Goal: Task Accomplishment & Management: Use online tool/utility

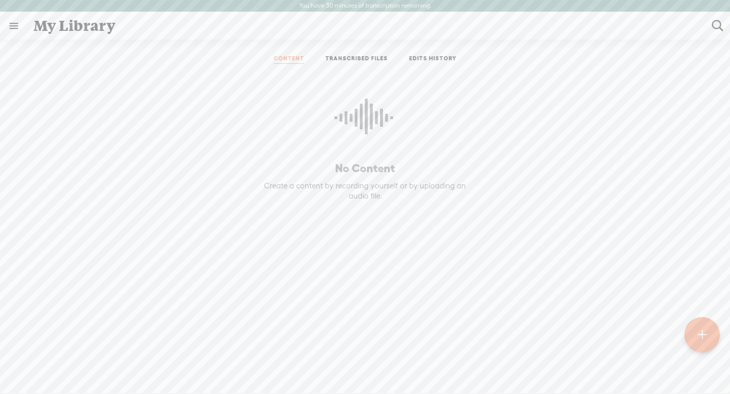
click at [701, 332] on t at bounding box center [702, 335] width 9 height 22
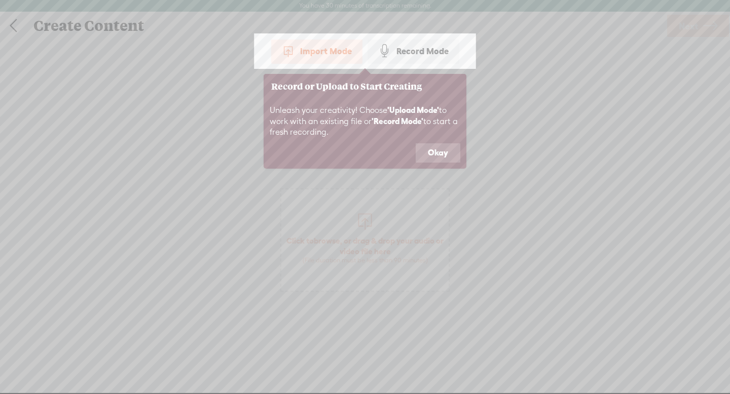
click at [437, 152] on button "Okay" at bounding box center [438, 152] width 45 height 19
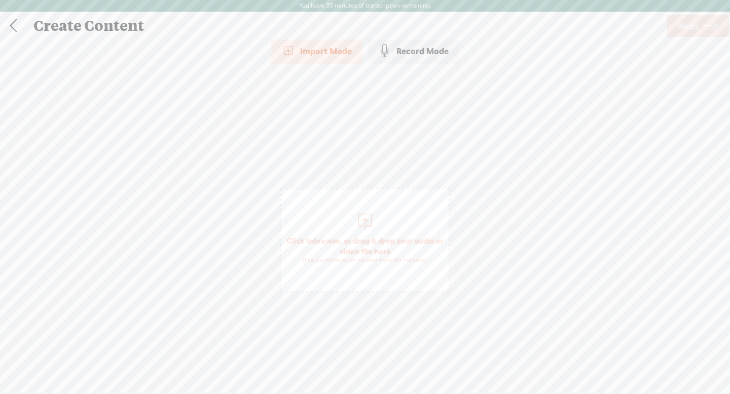
click at [382, 217] on span "Click to browse , or drag & drop your audio or video file here (File duration m…" at bounding box center [364, 240] width 169 height 103
click at [679, 29] on span "Next" at bounding box center [688, 26] width 19 height 26
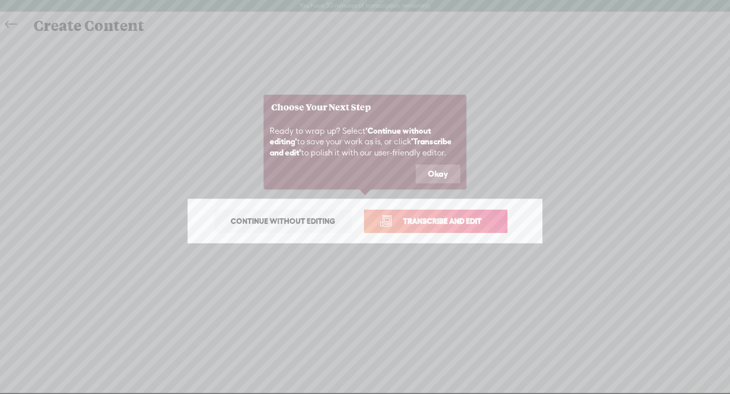
click at [490, 224] on span "Transcribe and edit" at bounding box center [442, 221] width 100 height 12
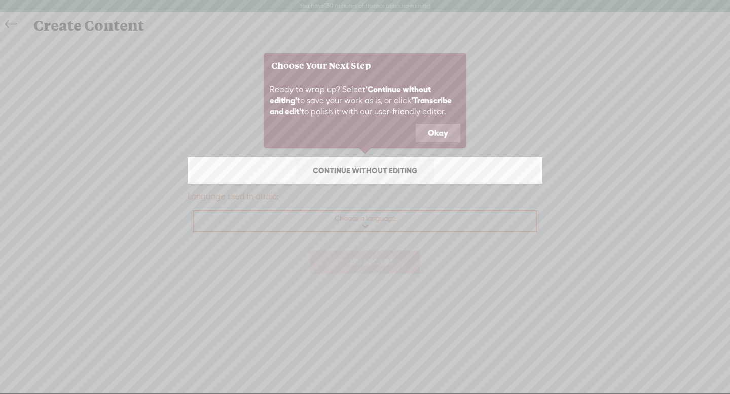
click at [432, 131] on button "Okay" at bounding box center [438, 133] width 45 height 19
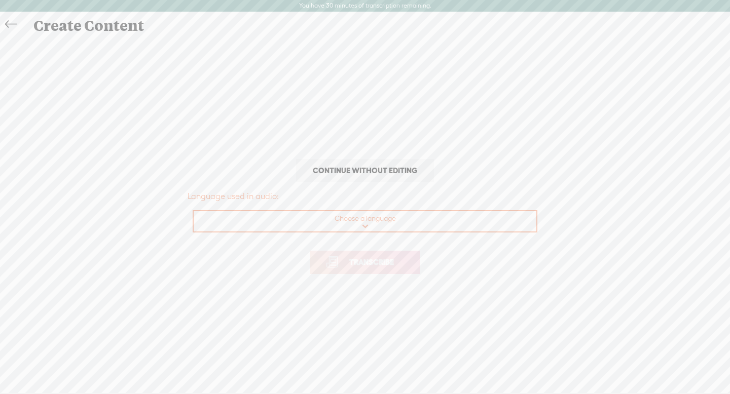
click at [371, 219] on select "Choose a language Afrikaans Albanian Amharic Arabic, Gulf Arabic, Modern Standa…" at bounding box center [366, 221] width 344 height 21
select select "en-[GEOGRAPHIC_DATA]"
click at [194, 211] on select "Choose a language Afrikaans Albanian Amharic Arabic, Gulf Arabic, Modern Standa…" at bounding box center [366, 221] width 344 height 21
click at [358, 264] on span "Transcribe" at bounding box center [372, 263] width 66 height 12
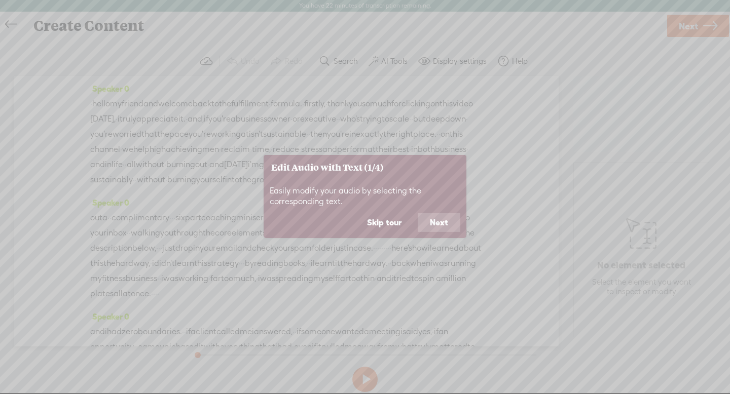
click at [428, 223] on button "Next" at bounding box center [439, 222] width 43 height 19
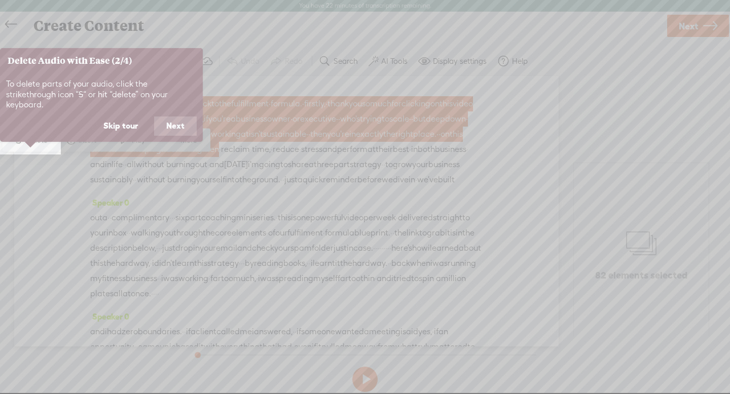
click at [179, 117] on button "Next" at bounding box center [175, 126] width 43 height 19
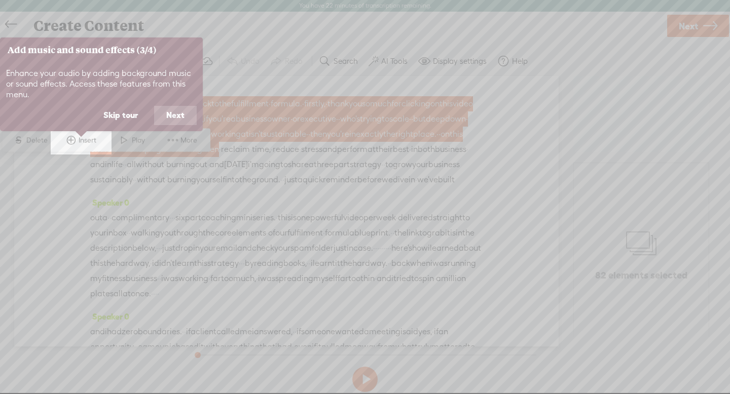
click at [172, 116] on button "Next" at bounding box center [175, 115] width 43 height 19
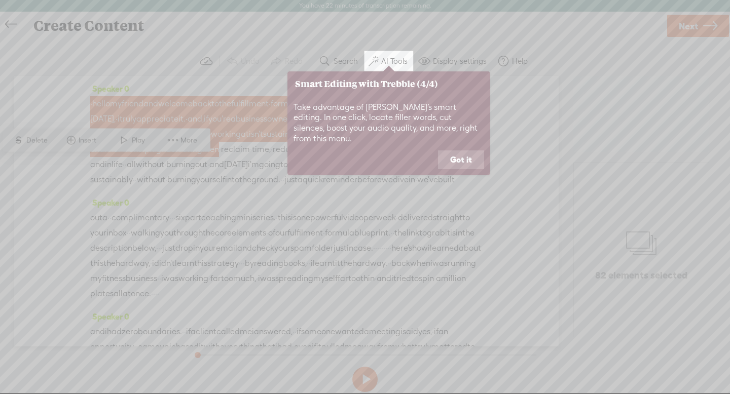
click at [464, 151] on button "Got it" at bounding box center [461, 160] width 46 height 19
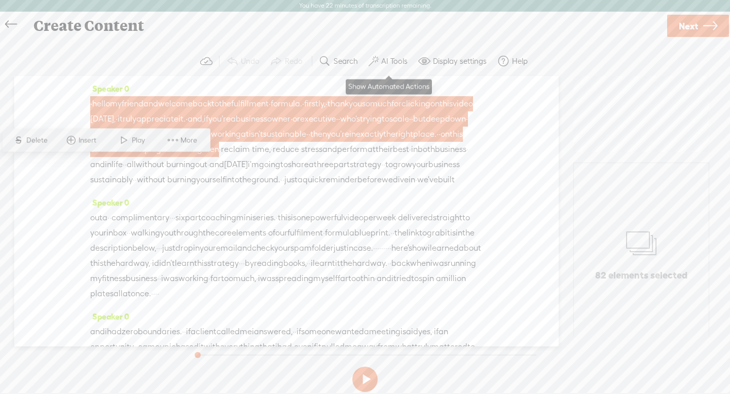
click at [393, 58] on label "AI Tools" at bounding box center [394, 61] width 26 height 10
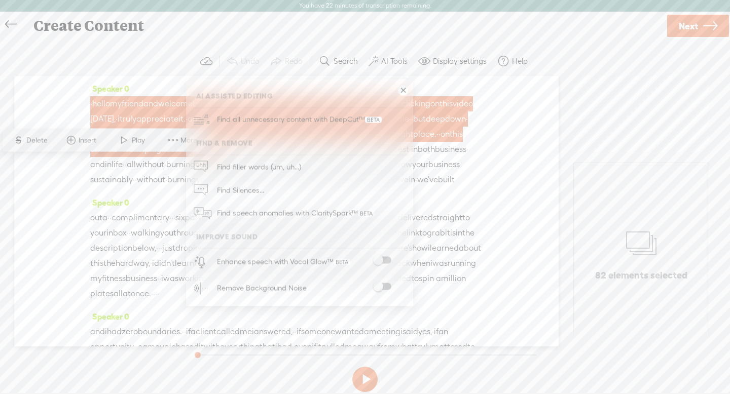
click at [382, 258] on span at bounding box center [382, 260] width 18 height 7
click at [368, 377] on button at bounding box center [364, 379] width 25 height 25
